Goal: Transaction & Acquisition: Purchase product/service

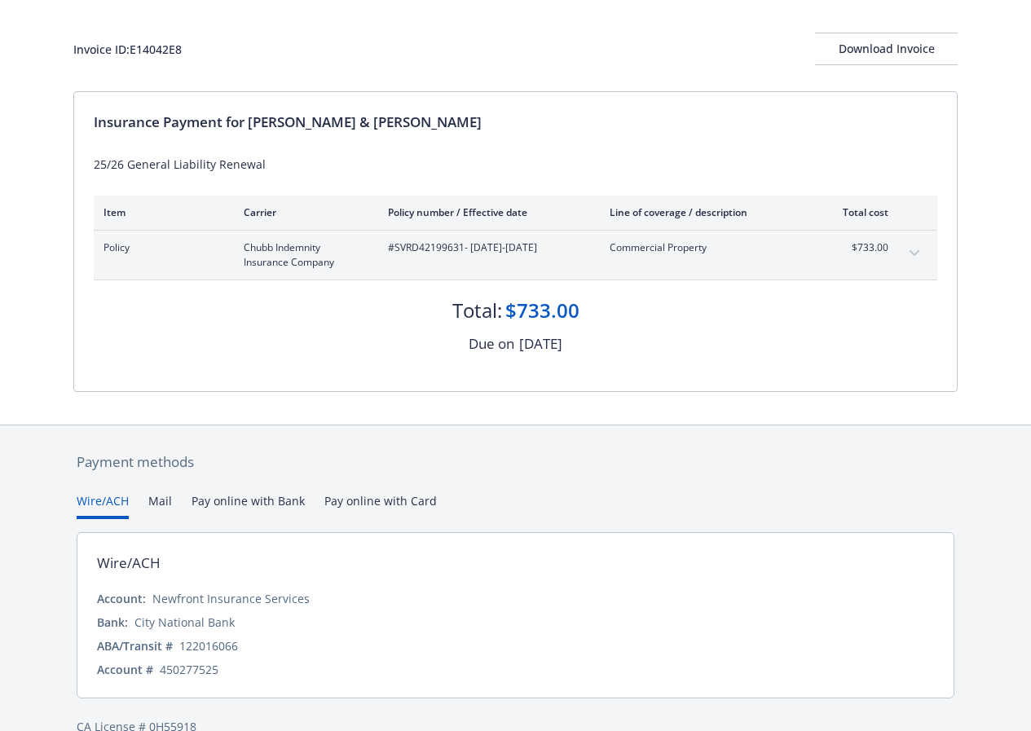
scroll to position [151, 0]
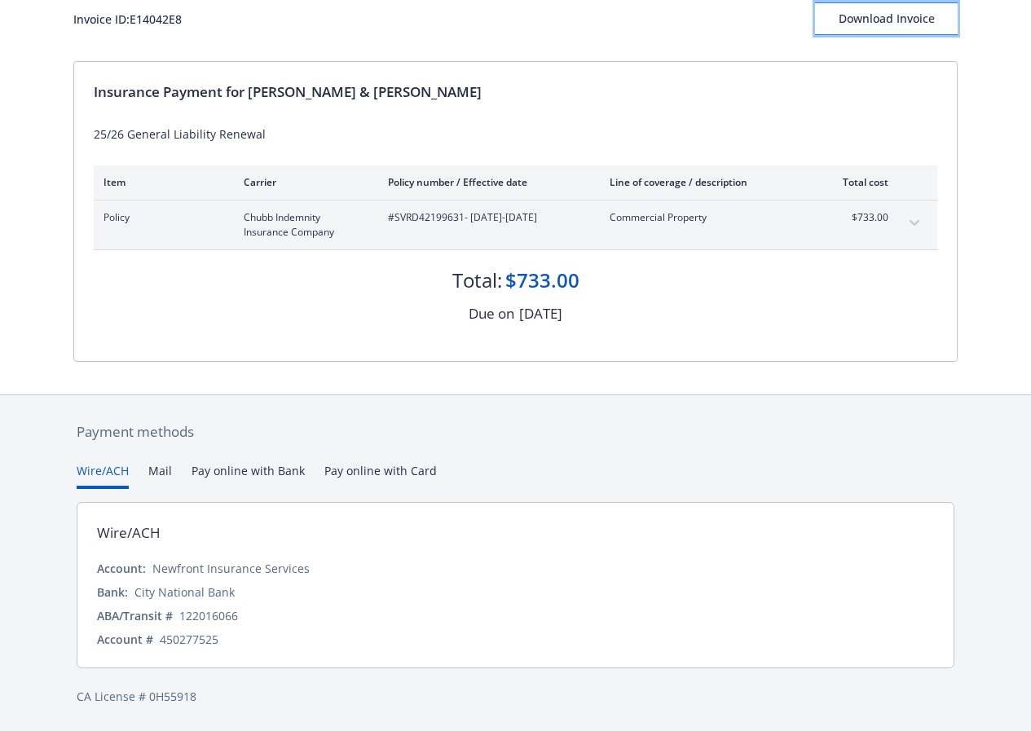
click at [885, 19] on div "Download Invoice" at bounding box center [886, 18] width 143 height 31
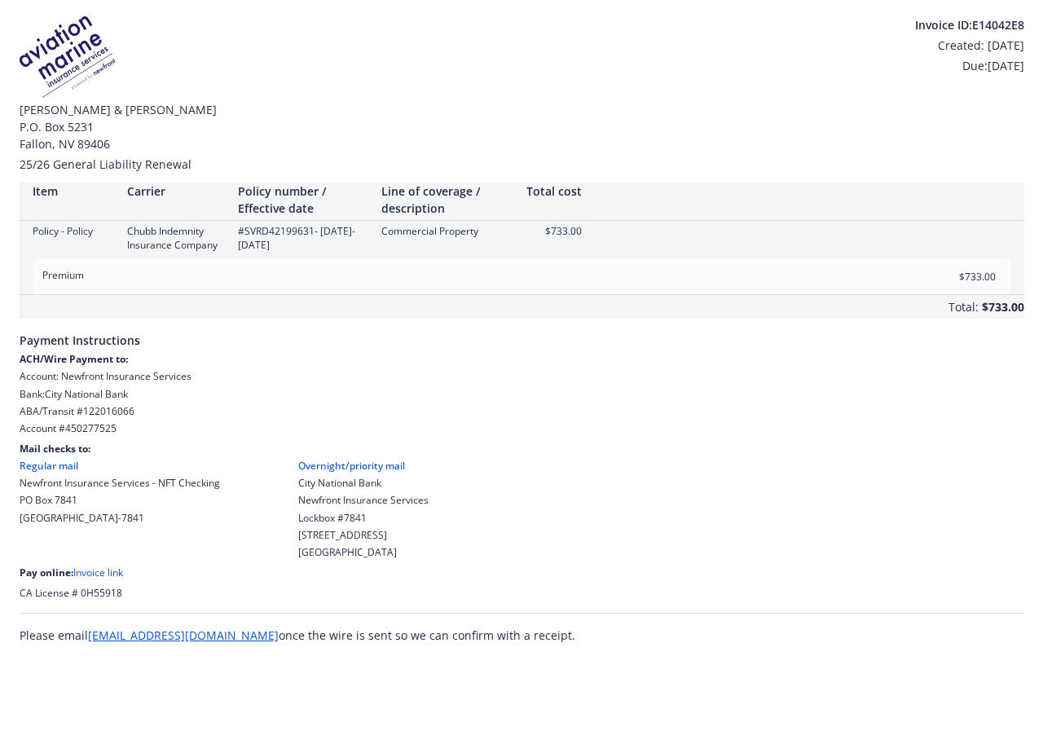
scroll to position [0, 0]
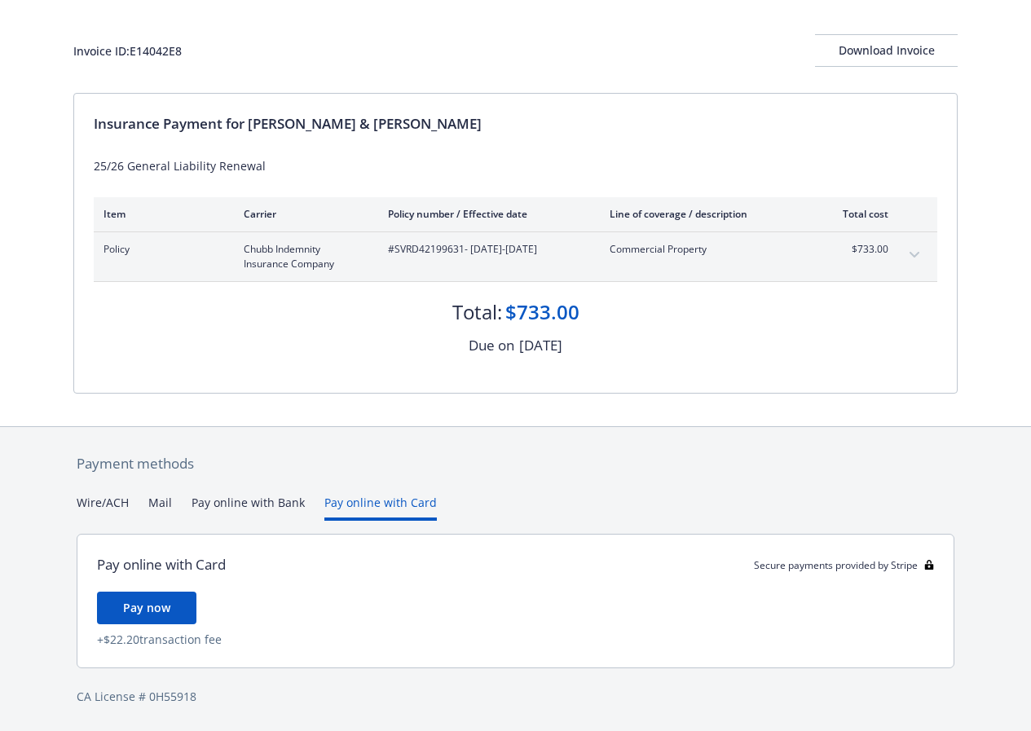
scroll to position [119, 0]
click at [354, 471] on div "Payment methods Wire/ACH Mail Pay online with Bank Pay online with Card Pay onl…" at bounding box center [515, 579] width 884 height 305
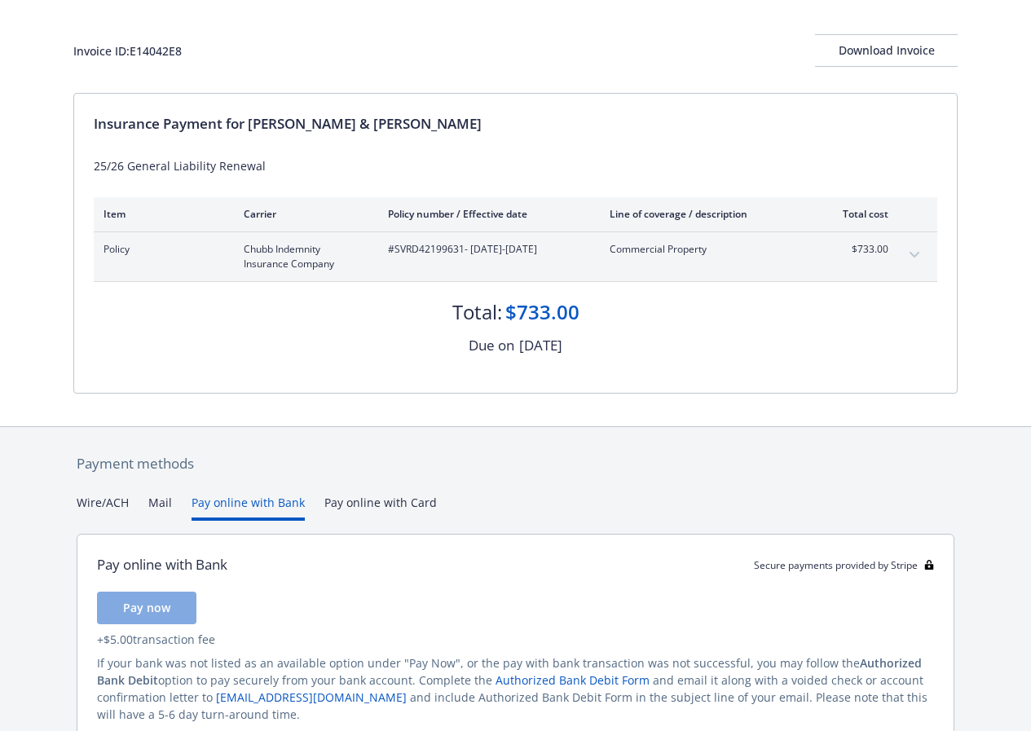
click at [241, 504] on button "Pay online with Bank" at bounding box center [247, 507] width 113 height 27
click at [151, 605] on span "Pay now" at bounding box center [146, 607] width 47 height 15
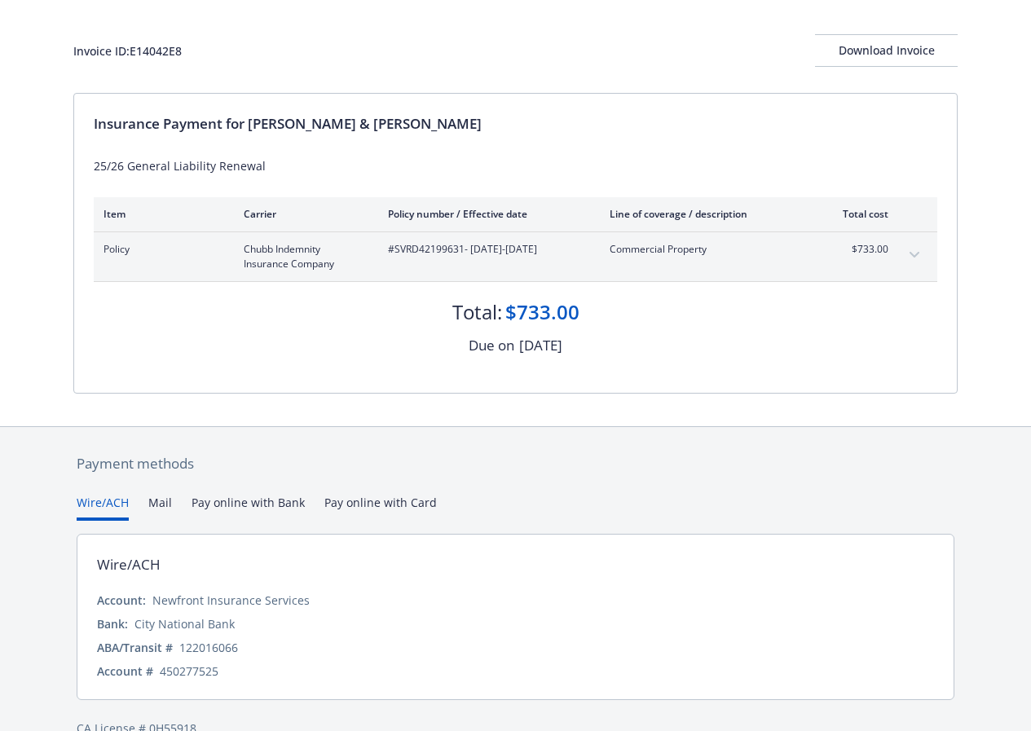
click at [95, 504] on button "Wire/ACH" at bounding box center [103, 507] width 52 height 27
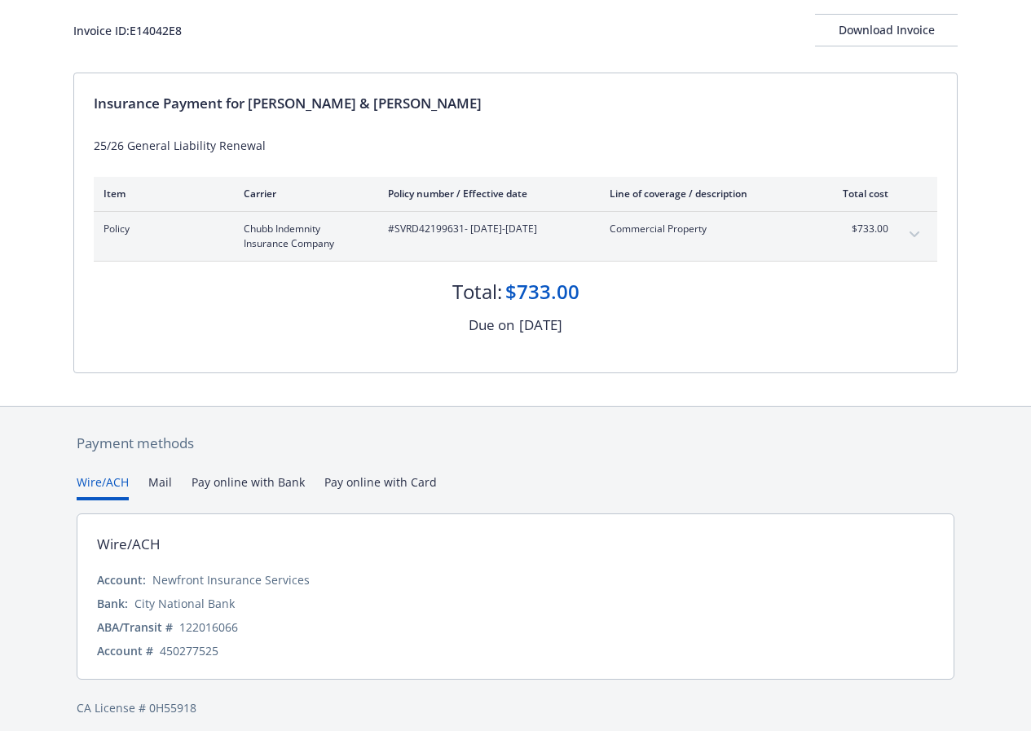
scroll to position [151, 0]
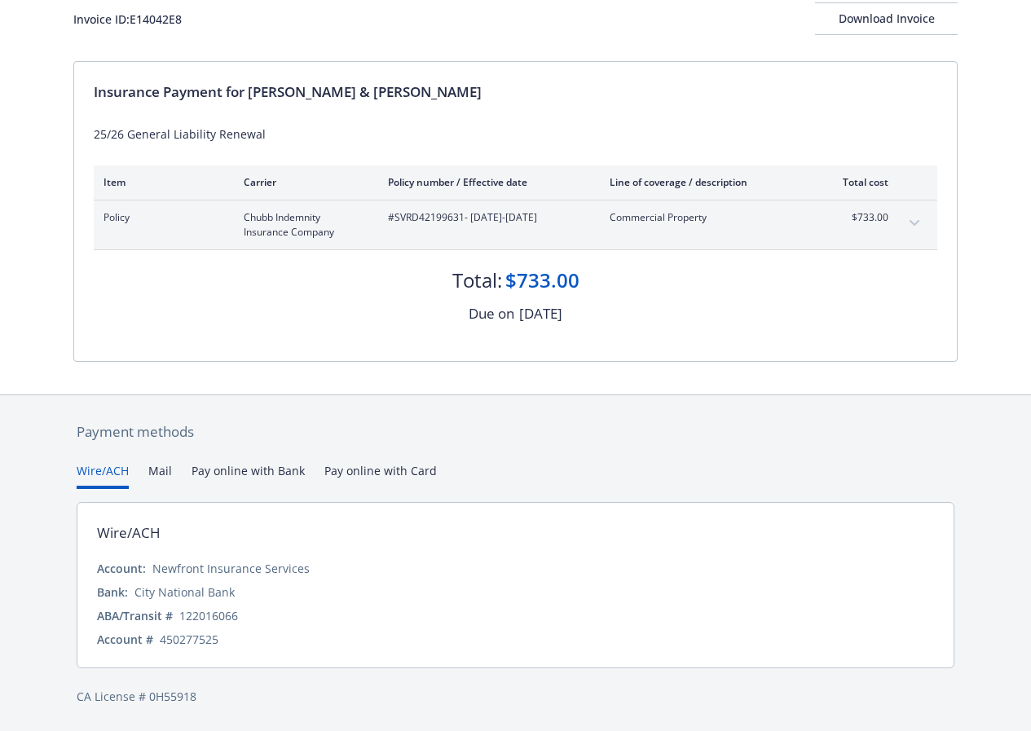
click at [109, 470] on button "Wire/ACH" at bounding box center [103, 475] width 52 height 27
click at [109, 469] on button "Wire/ACH" at bounding box center [103, 475] width 52 height 27
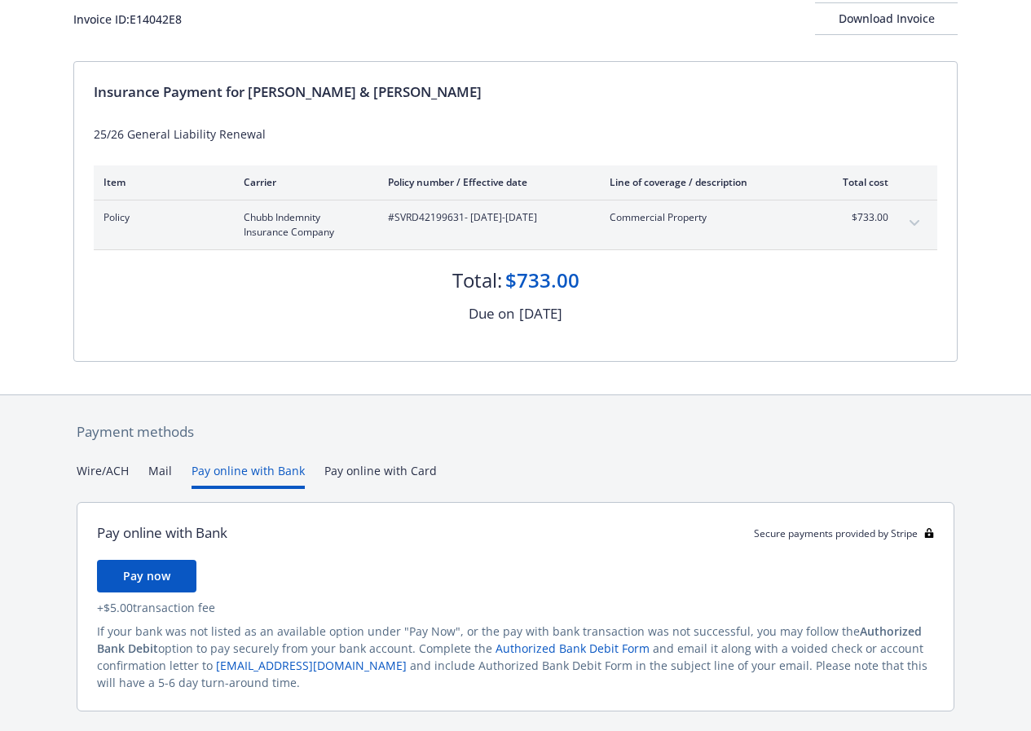
click at [254, 469] on button "Pay online with Bank" at bounding box center [247, 475] width 113 height 27
click at [145, 577] on span "Pay now" at bounding box center [146, 575] width 47 height 15
